Goal: Book appointment/travel/reservation

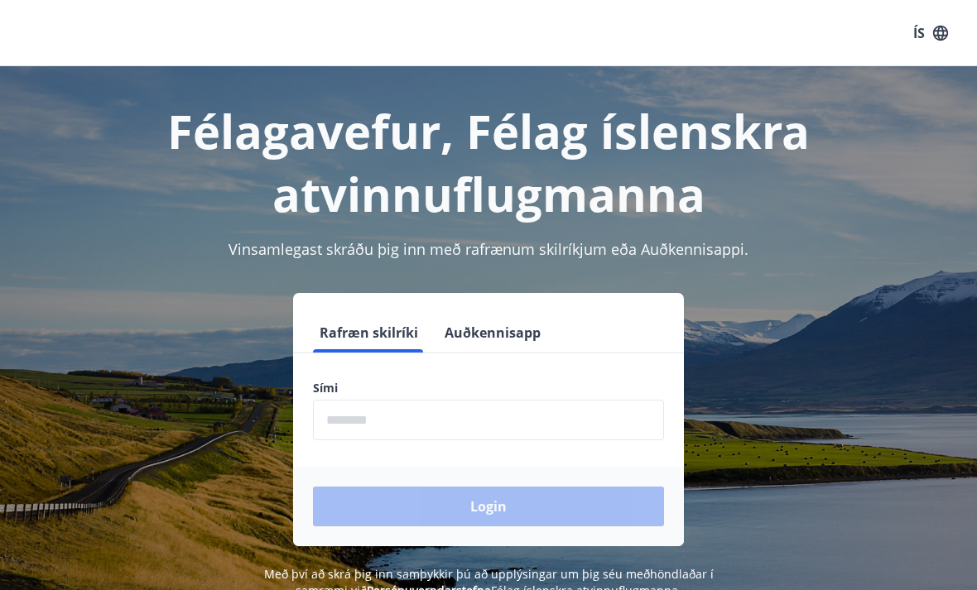
click at [397, 426] on input "phone" at bounding box center [488, 420] width 351 height 41
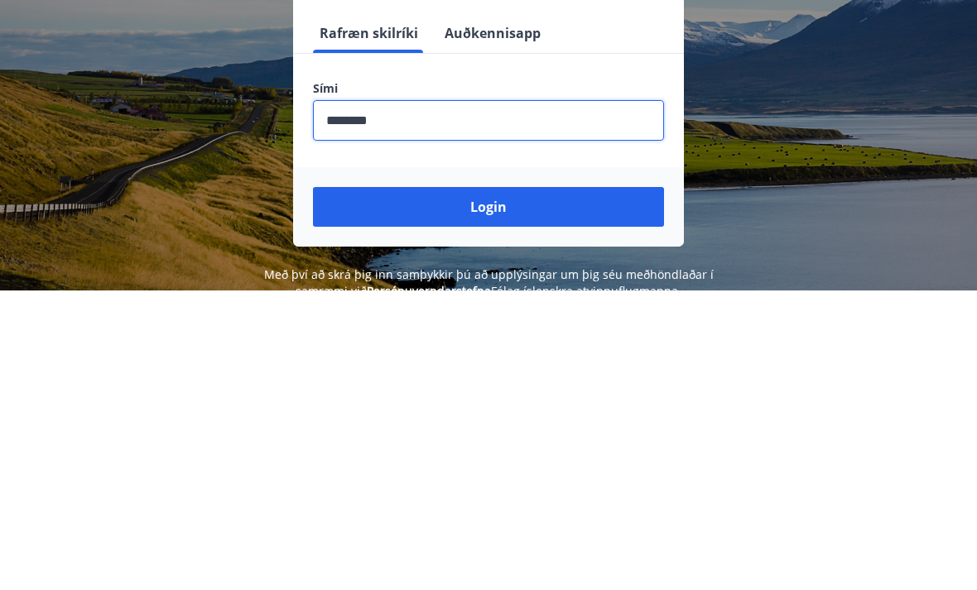
type input "********"
click at [506, 487] on button "Login" at bounding box center [488, 507] width 351 height 40
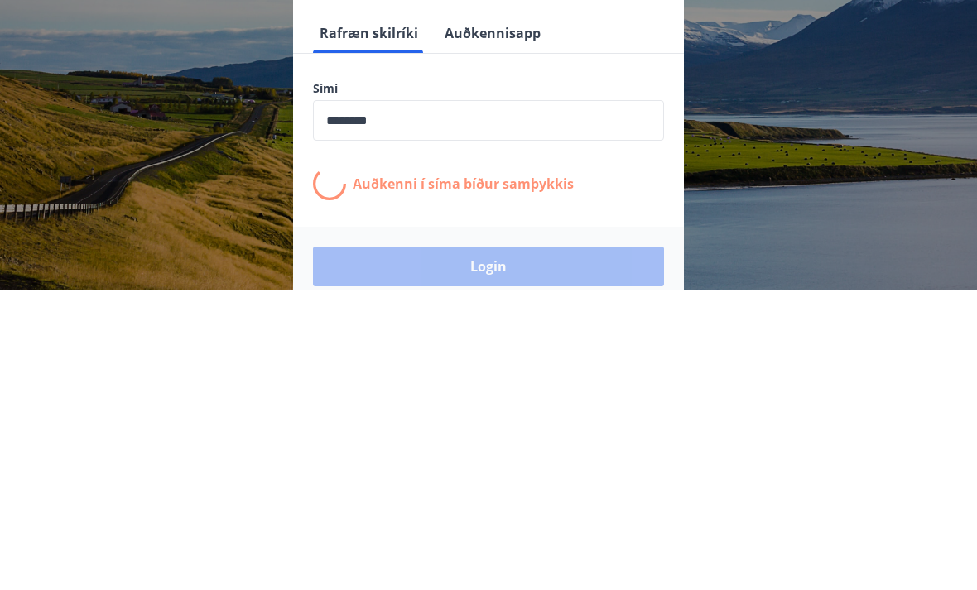
scroll to position [258, 0]
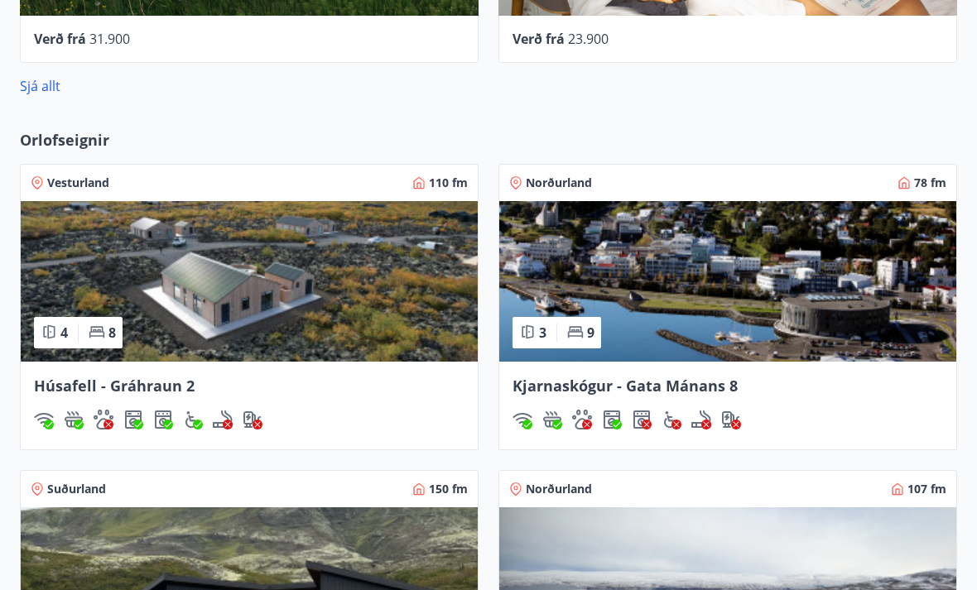
scroll to position [950, 0]
click at [659, 382] on span "Kjarnaskógur - Gata Mánans 8" at bounding box center [624, 387] width 225 height 20
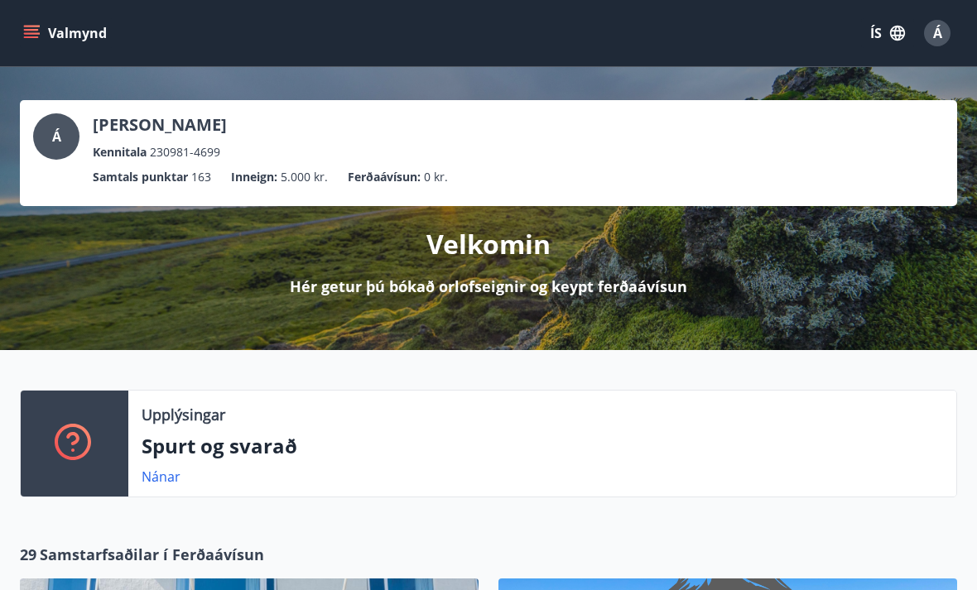
click at [35, 34] on icon "menu" at bounding box center [33, 33] width 18 height 2
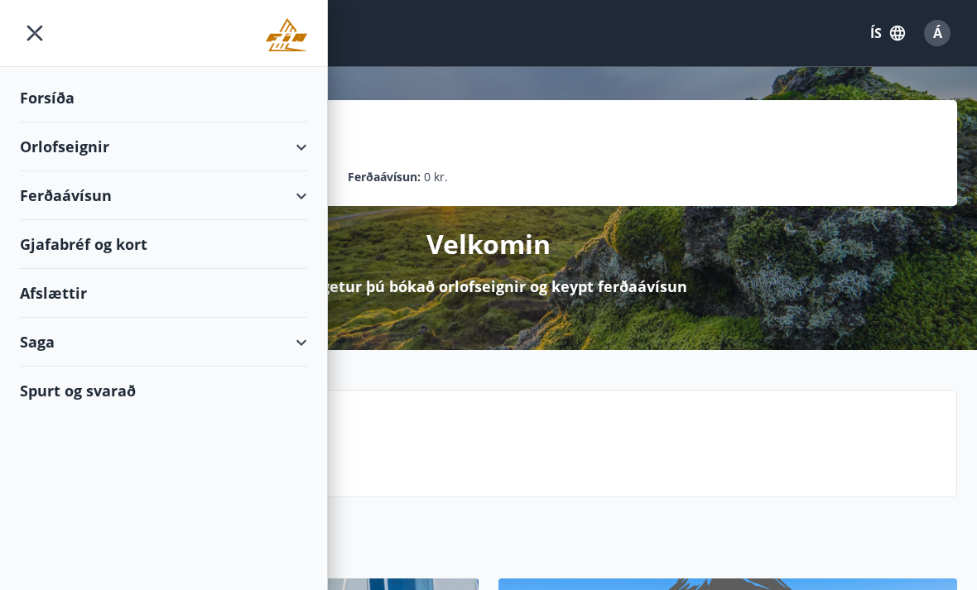
click at [294, 145] on div "Orlofseignir" at bounding box center [163, 147] width 287 height 49
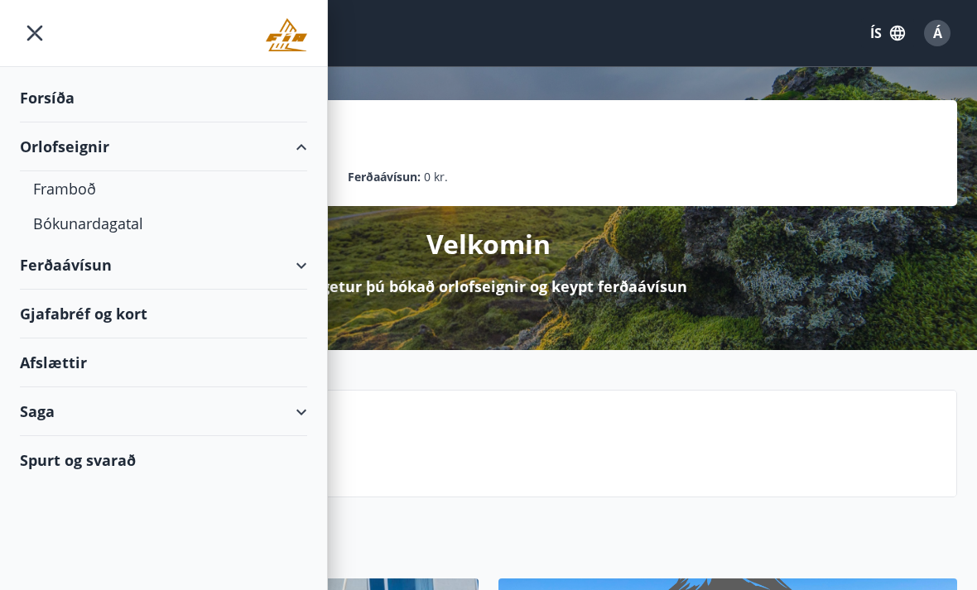
click at [116, 227] on div "Bókunardagatal" at bounding box center [163, 223] width 261 height 35
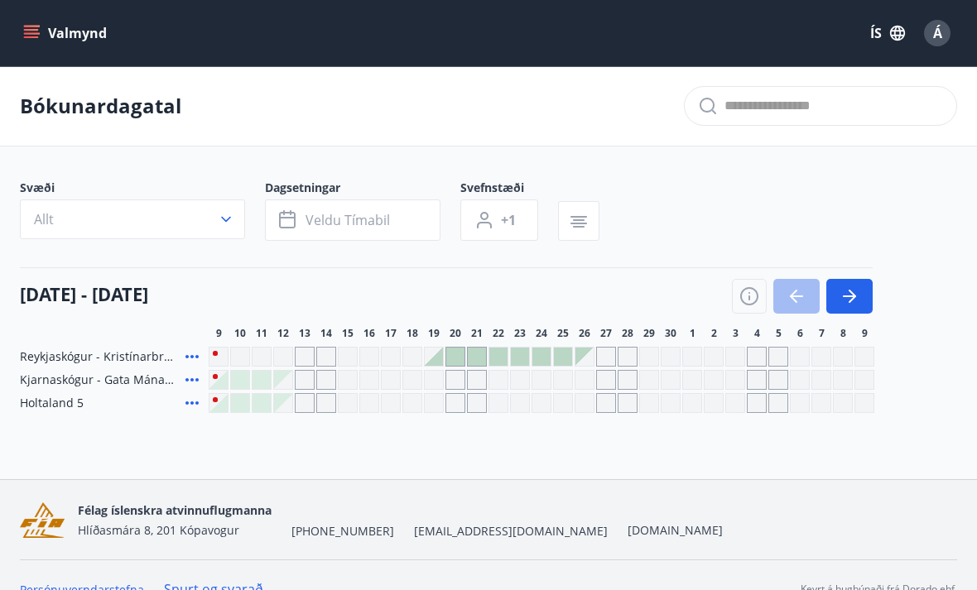
click at [377, 359] on div "Gráir dagar eru ekki bókanlegir" at bounding box center [369, 357] width 20 height 20
click at [481, 356] on div at bounding box center [477, 357] width 18 height 18
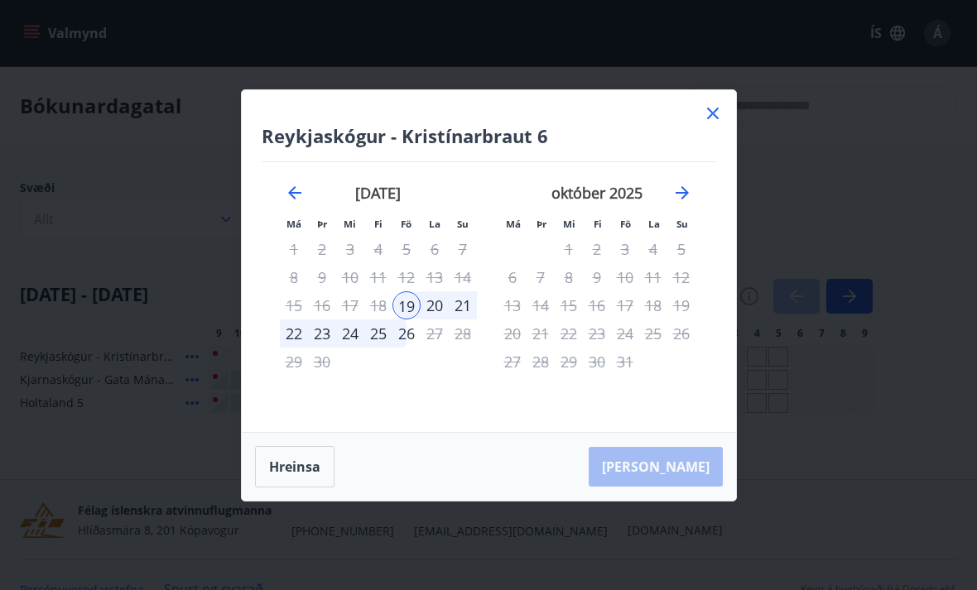
click at [719, 106] on icon at bounding box center [713, 113] width 20 height 20
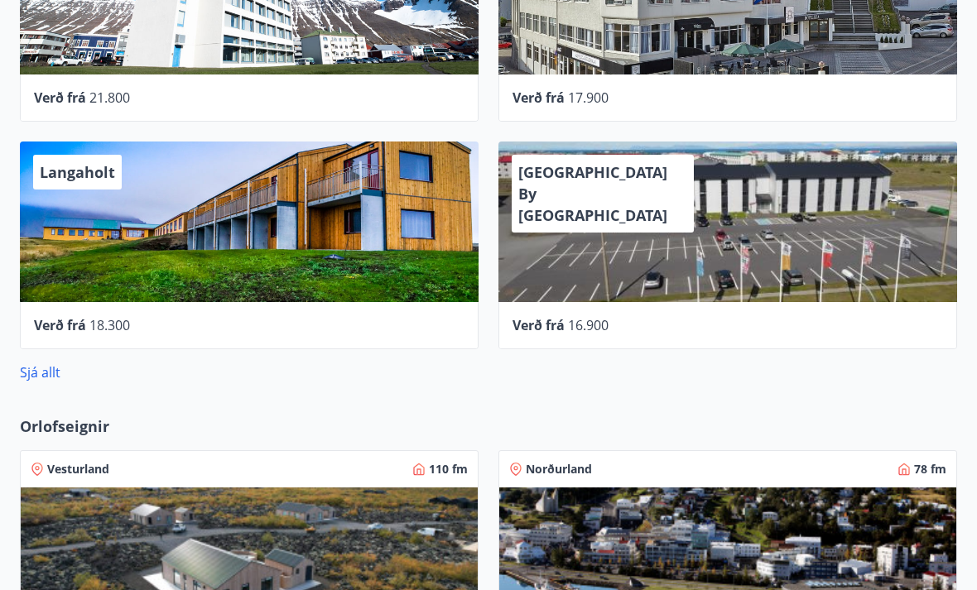
scroll to position [670, 0]
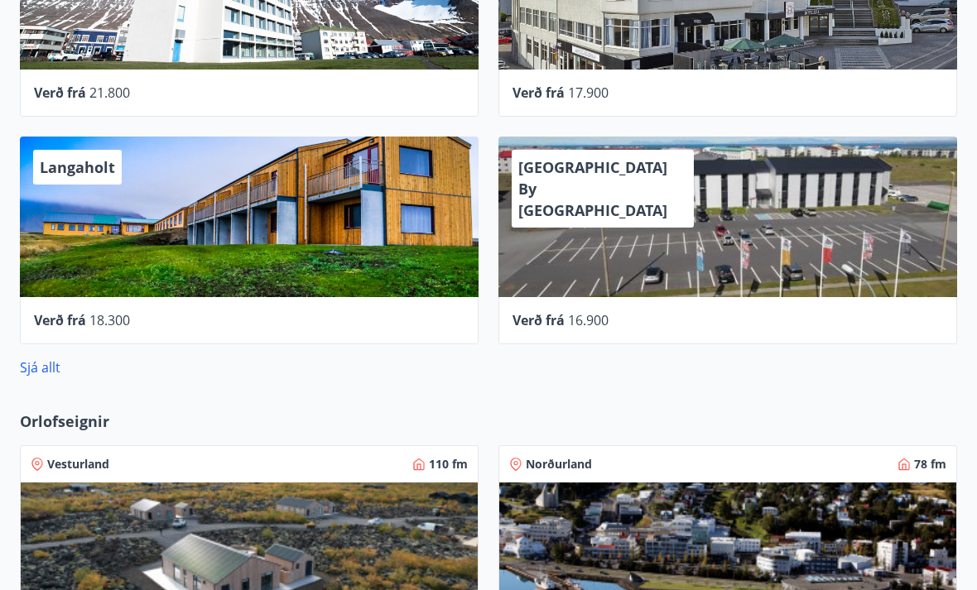
click at [47, 369] on link "Sjá allt" at bounding box center [40, 367] width 41 height 18
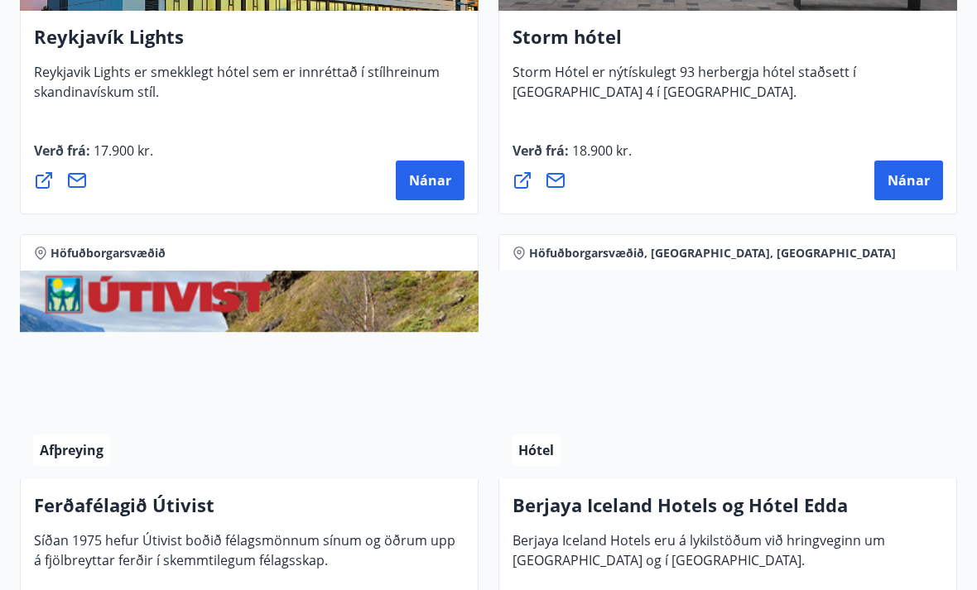
scroll to position [2386, 0]
